Goal: Information Seeking & Learning: Learn about a topic

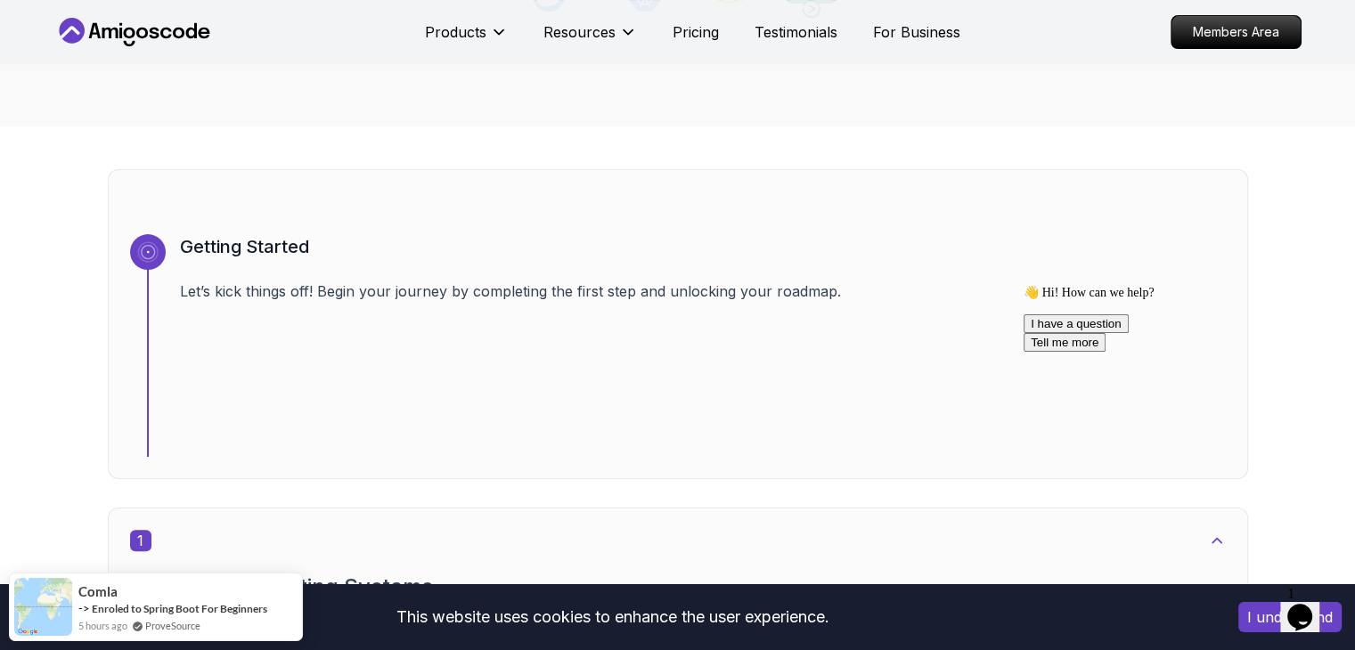
scroll to position [469, 0]
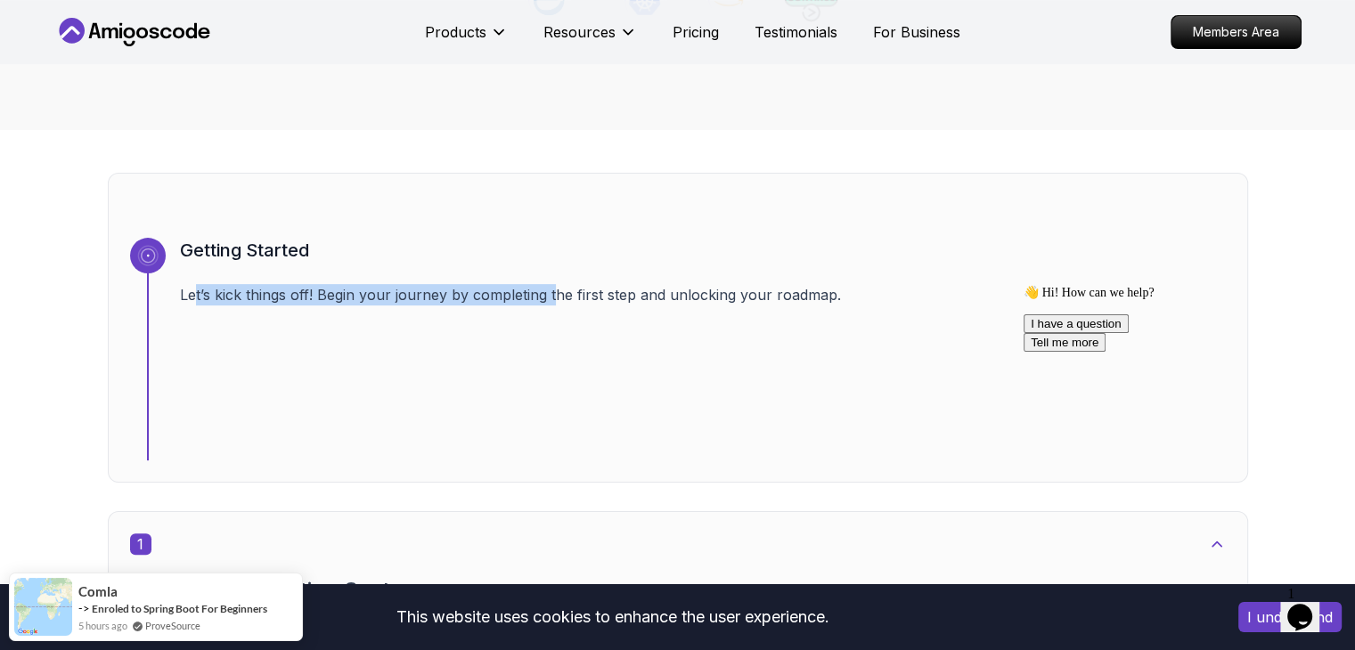
drag, startPoint x: 559, startPoint y: 268, endPoint x: 943, endPoint y: 272, distance: 384.0
click at [943, 284] on p "Let’s kick things off! Begin your journey by completing the first step and unlo…" at bounding box center [703, 294] width 1046 height 21
click at [967, 316] on div "Getting Started Let’s kick things off! Begin your journey by completing the fir…" at bounding box center [703, 349] width 1046 height 223
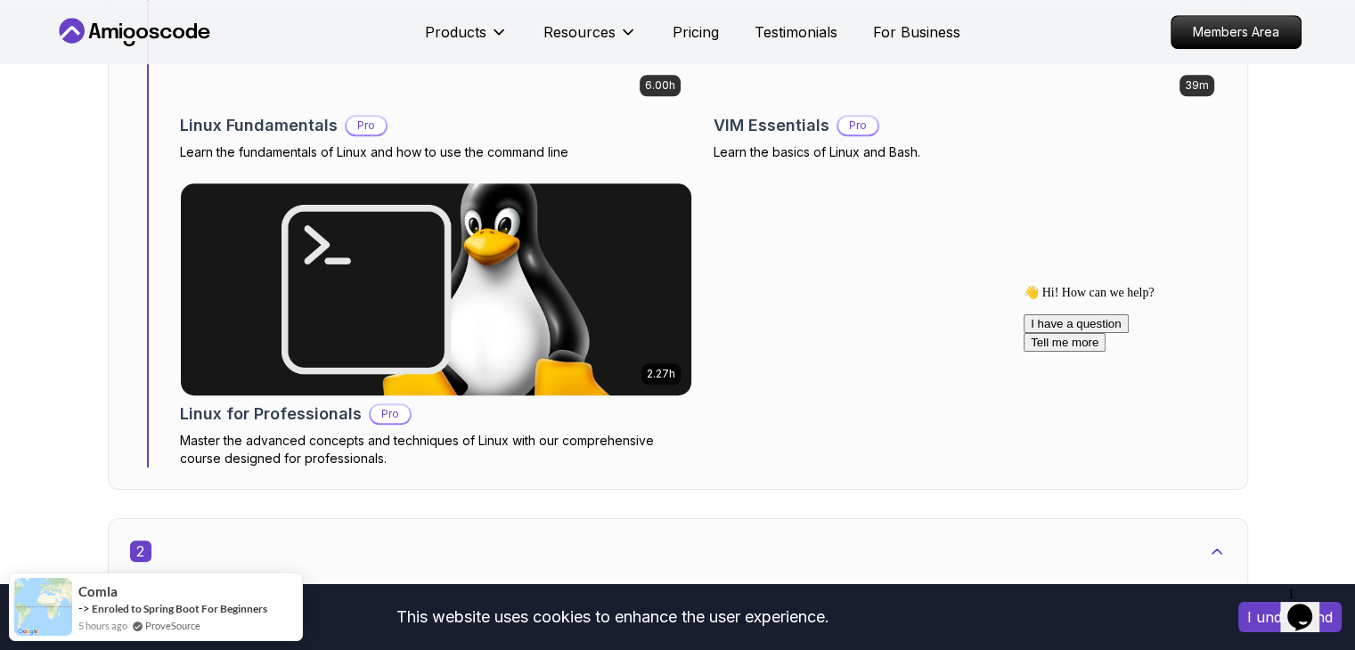
scroll to position [1720, 0]
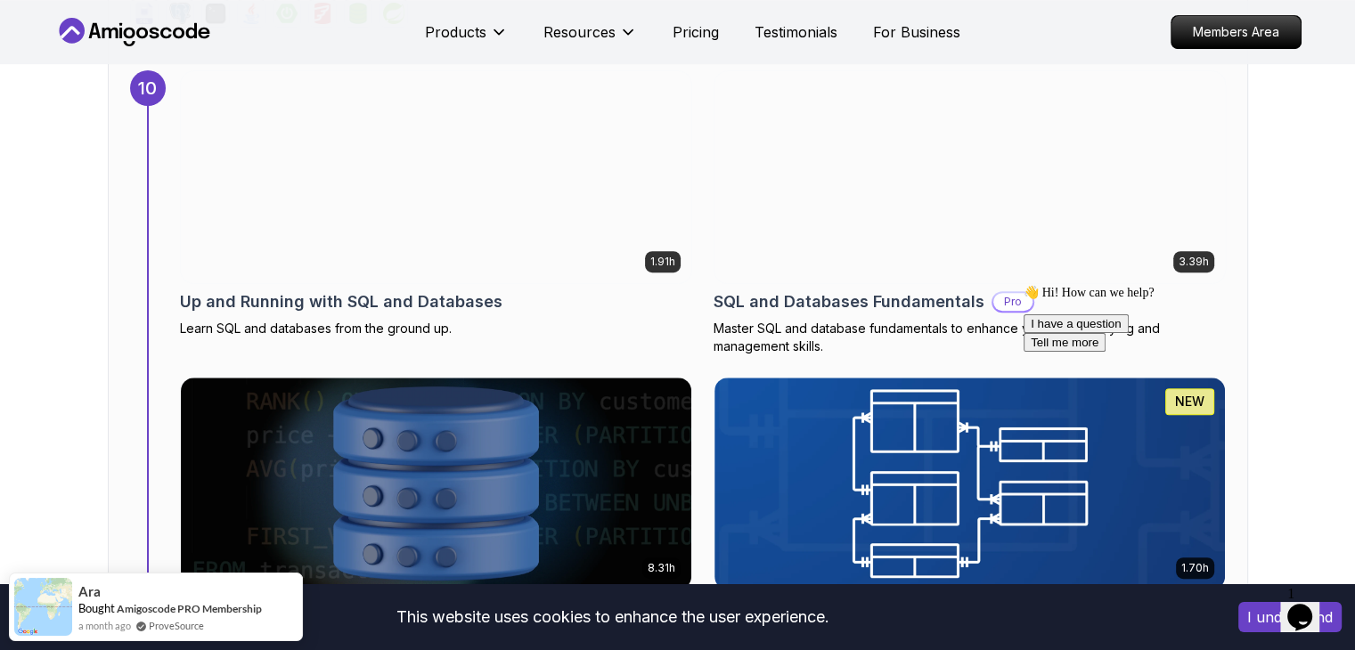
scroll to position [7603, 0]
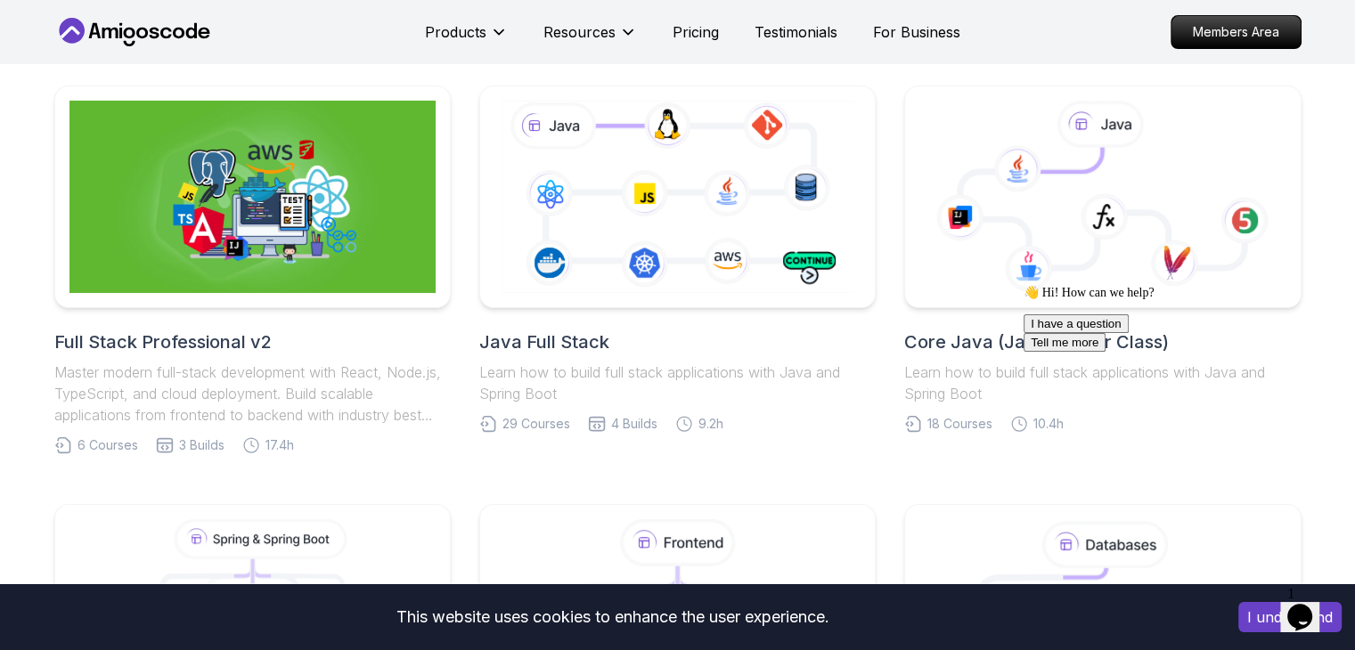
scroll to position [365, 0]
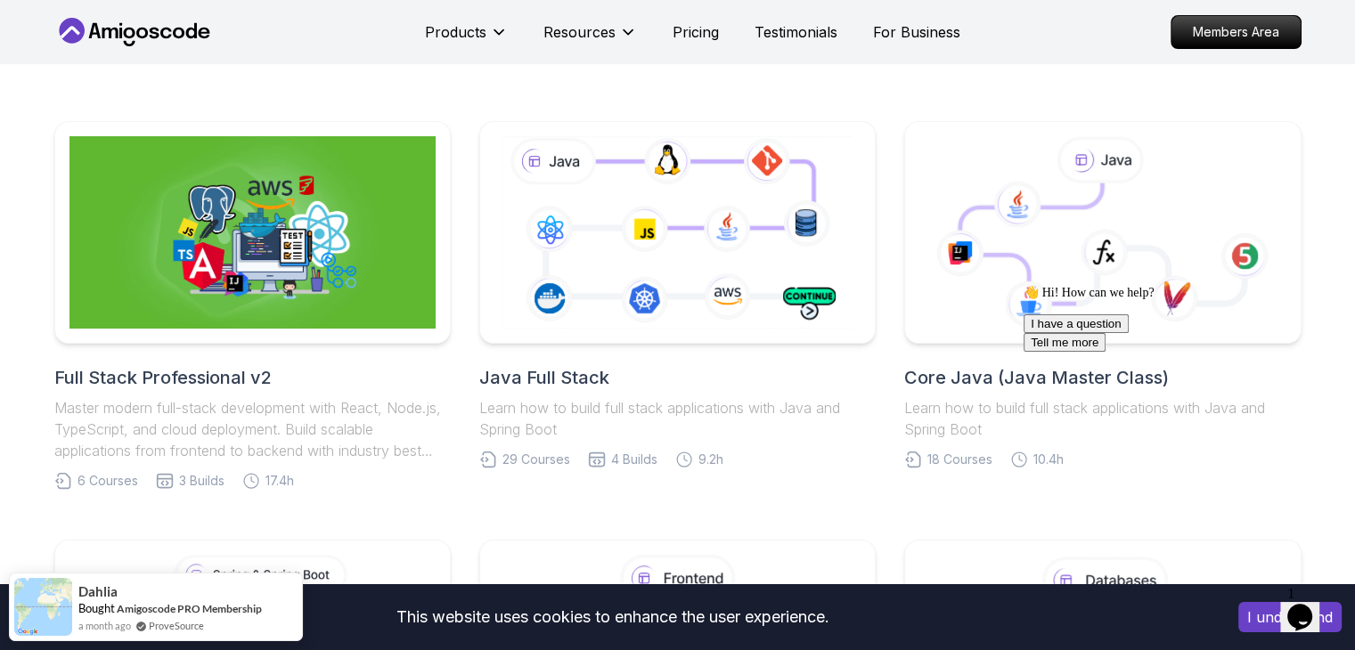
click at [988, 58] on nav "Products Resources Pricing Testimonials For Business Members Area" at bounding box center [677, 32] width 1247 height 64
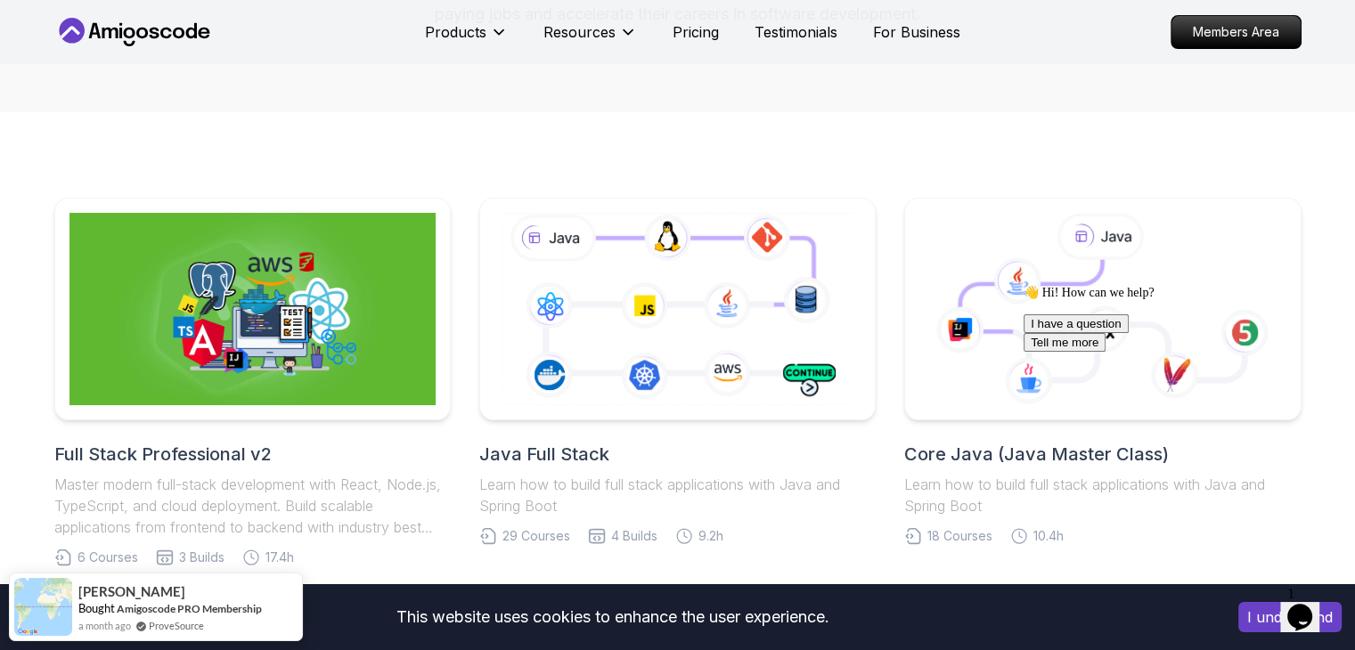
scroll to position [287, 0]
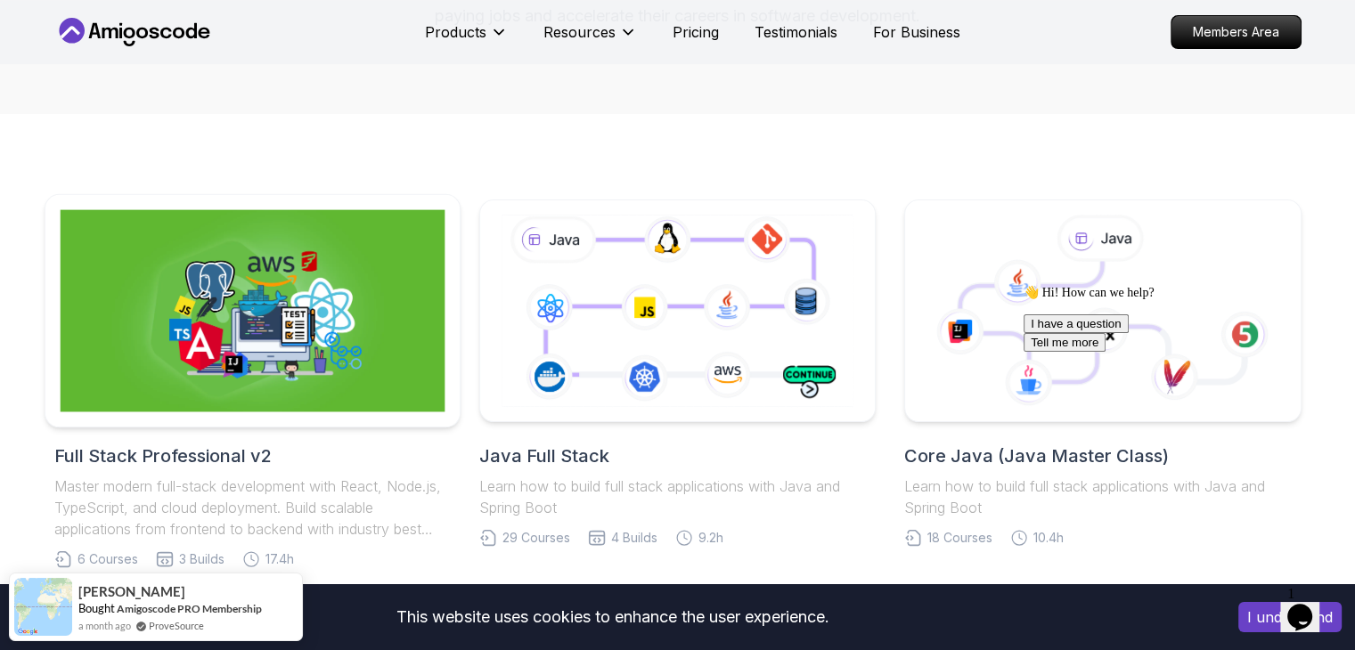
click at [247, 277] on img at bounding box center [252, 311] width 385 height 202
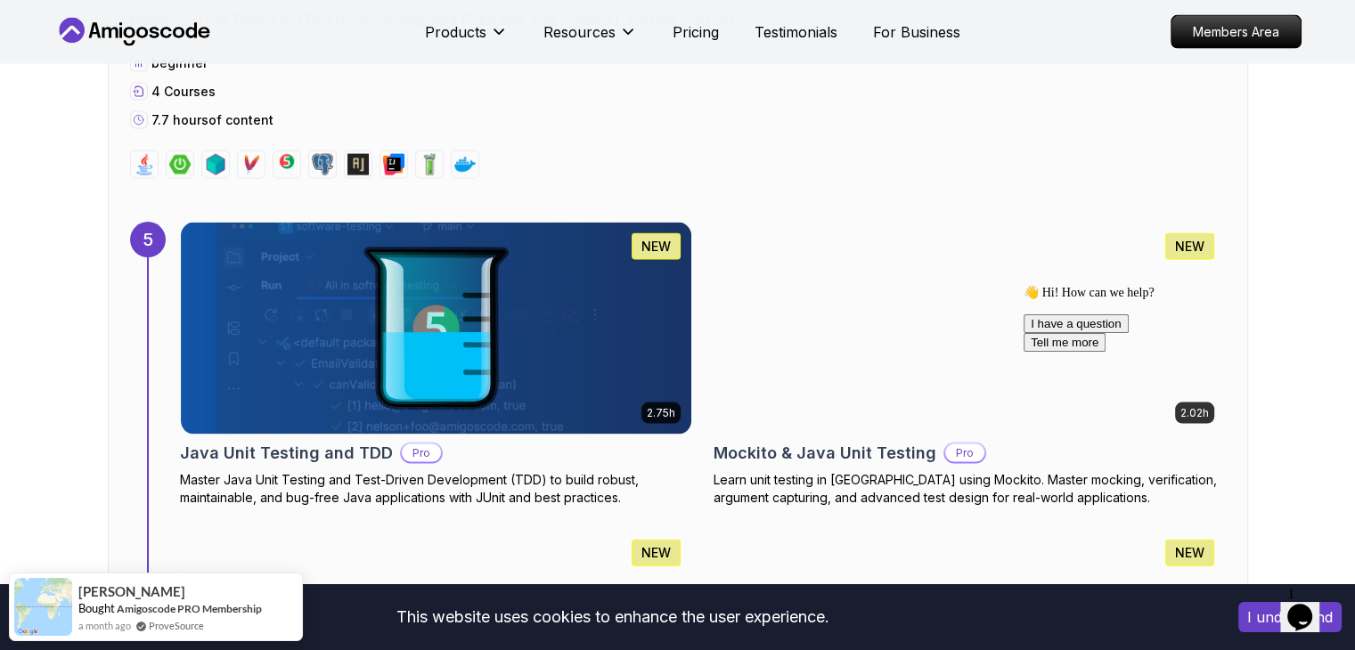
scroll to position [3704, 0]
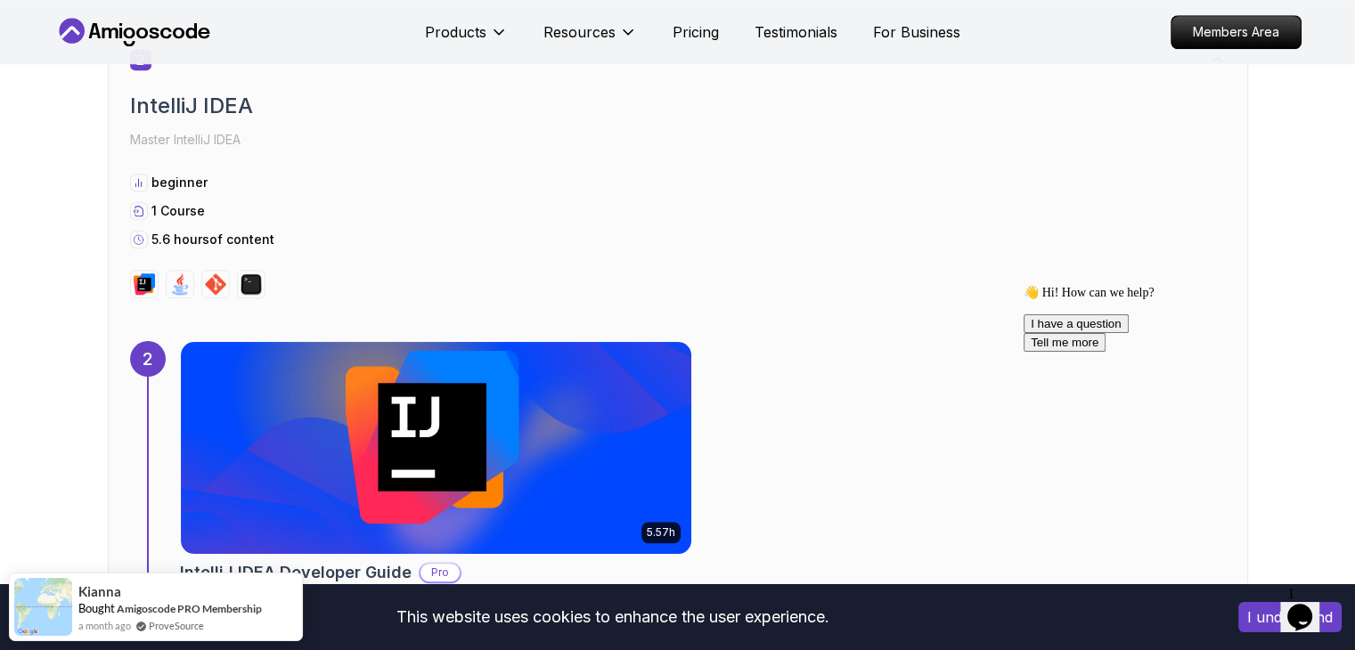
scroll to position [1604, 0]
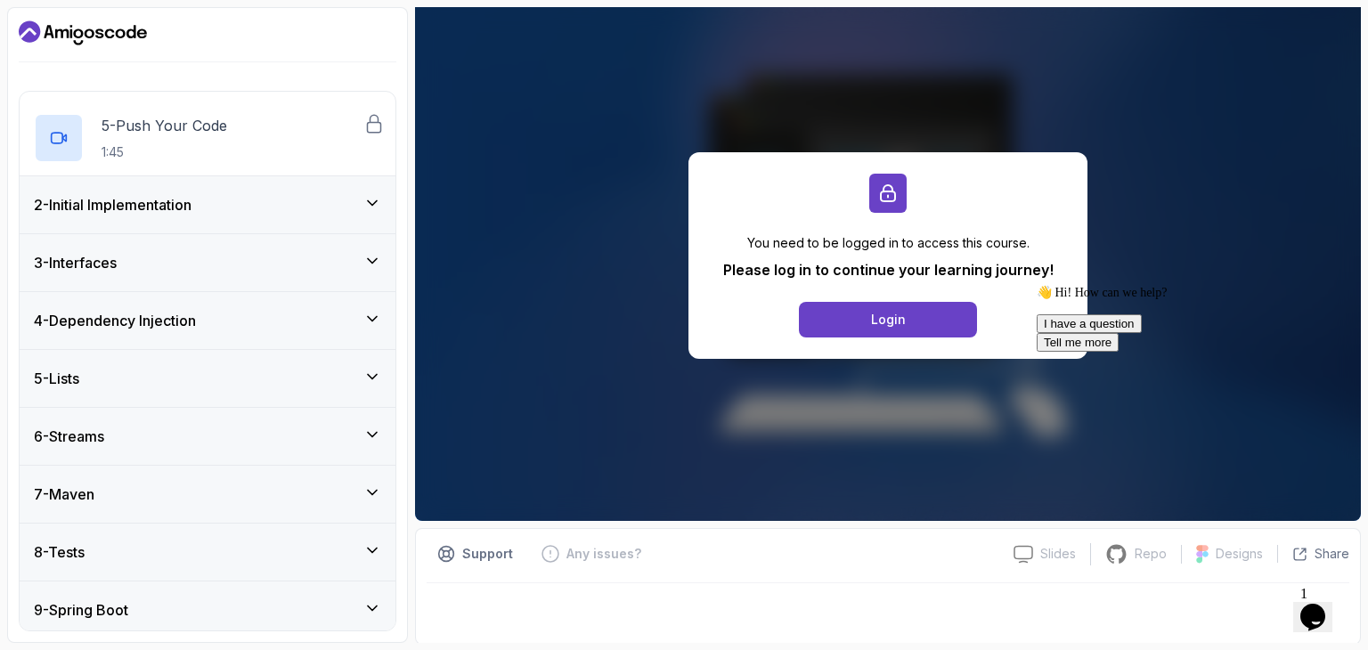
scroll to position [411, 0]
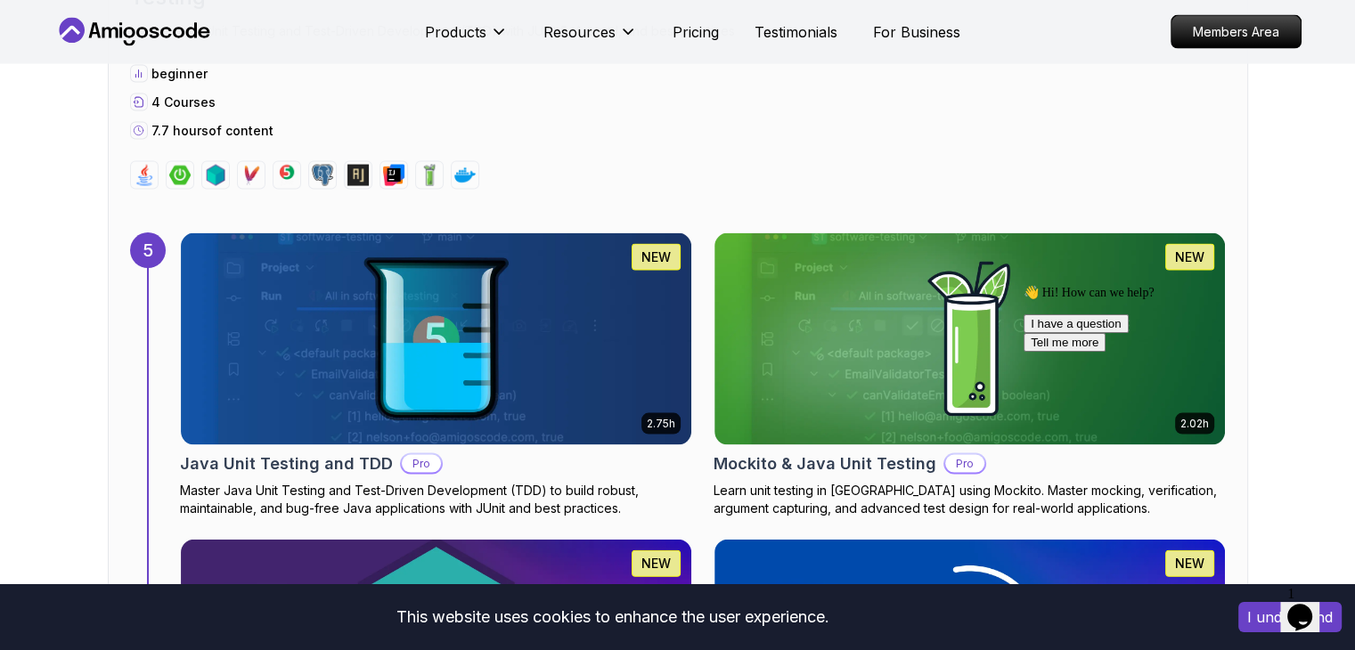
scroll to position [3704, 0]
